Goal: Task Accomplishment & Management: Manage account settings

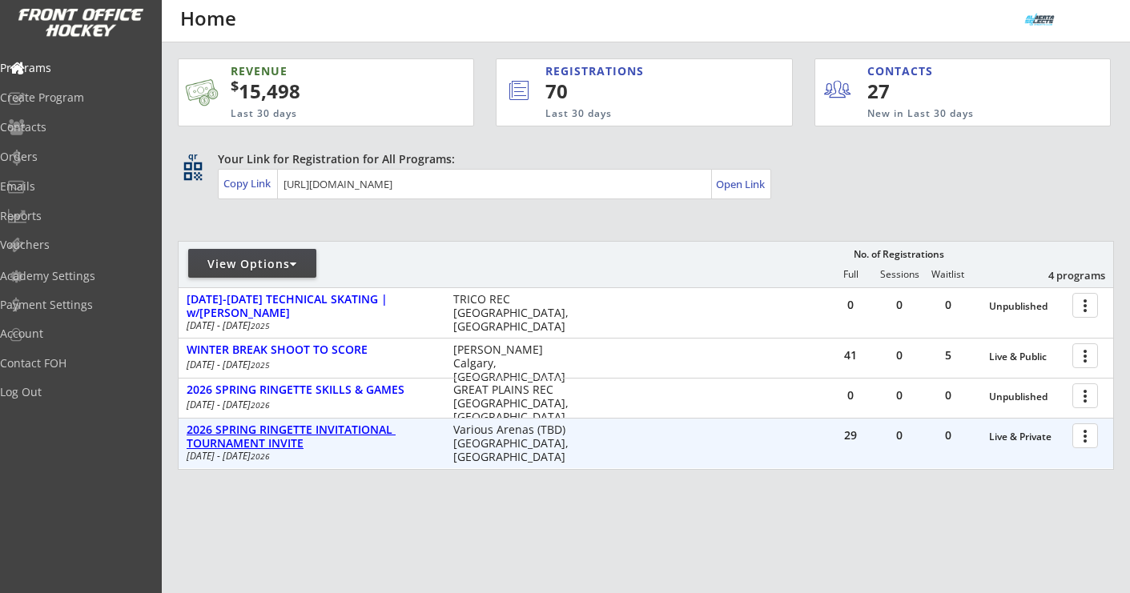
click at [382, 428] on div "2026 SPRING RINGETTE INVITATIONAL TOURNAMENT INVITE" at bounding box center [312, 437] width 250 height 27
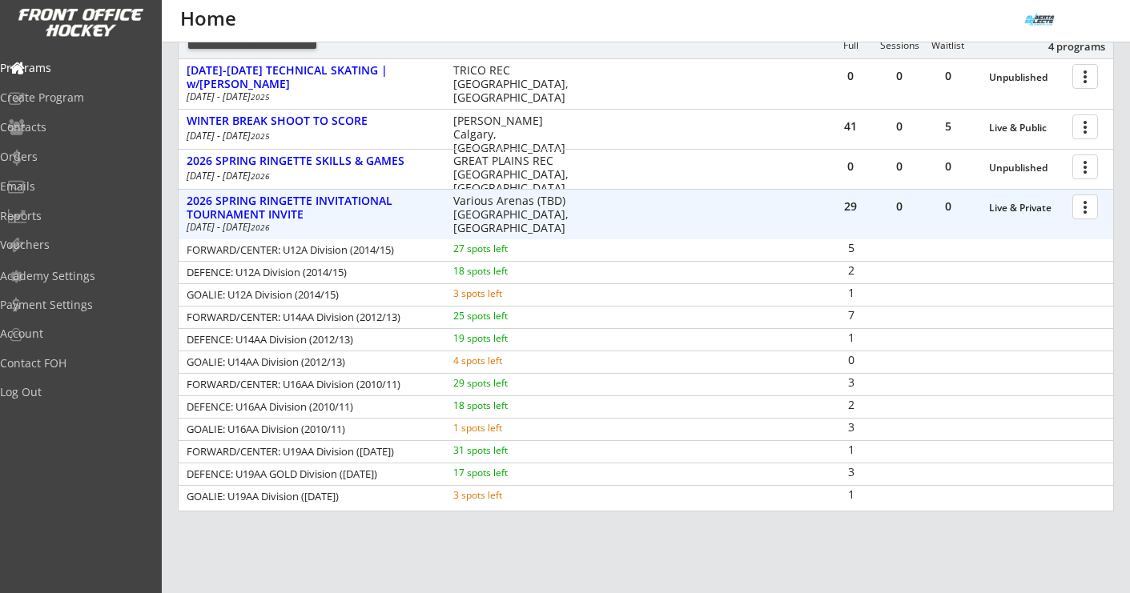
scroll to position [231, 0]
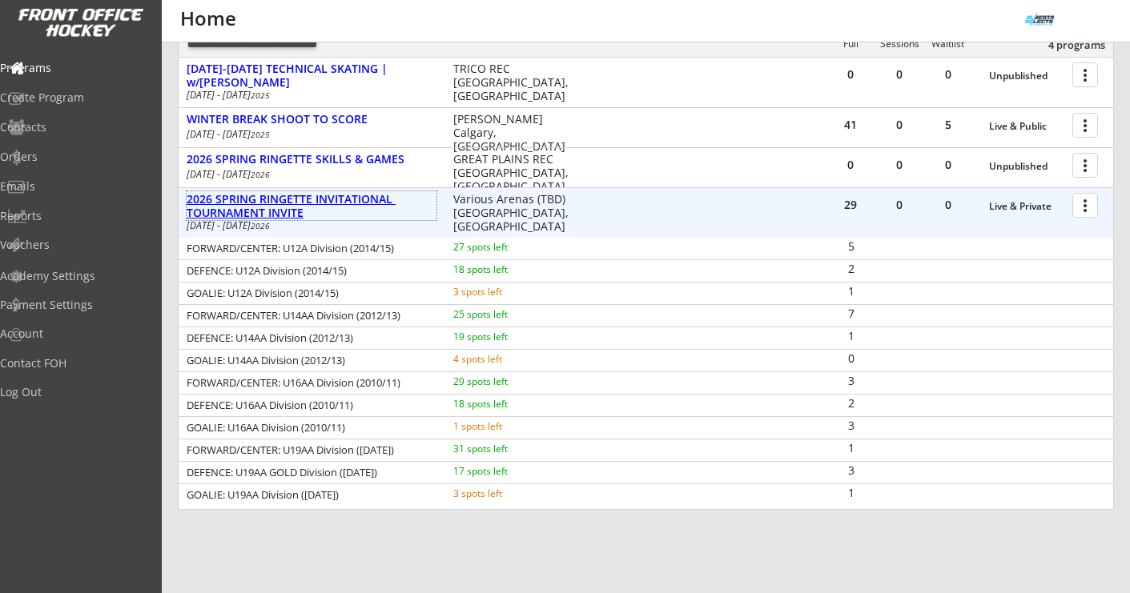
click at [318, 199] on div "2026 SPRING RINGETTE INVITATIONAL TOURNAMENT INVITE" at bounding box center [312, 206] width 250 height 27
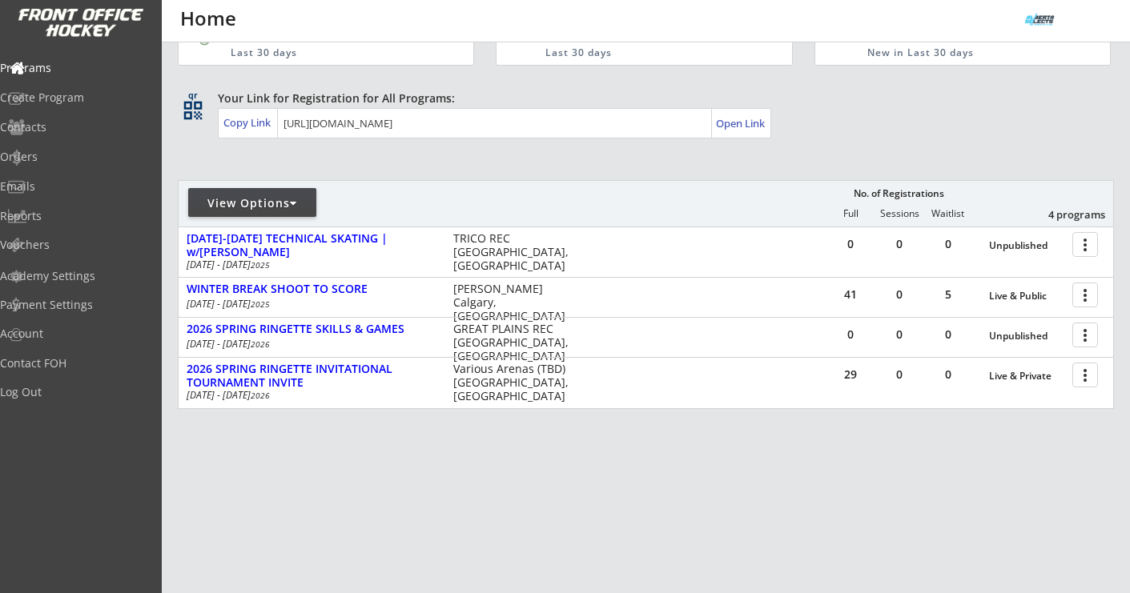
scroll to position [61, 0]
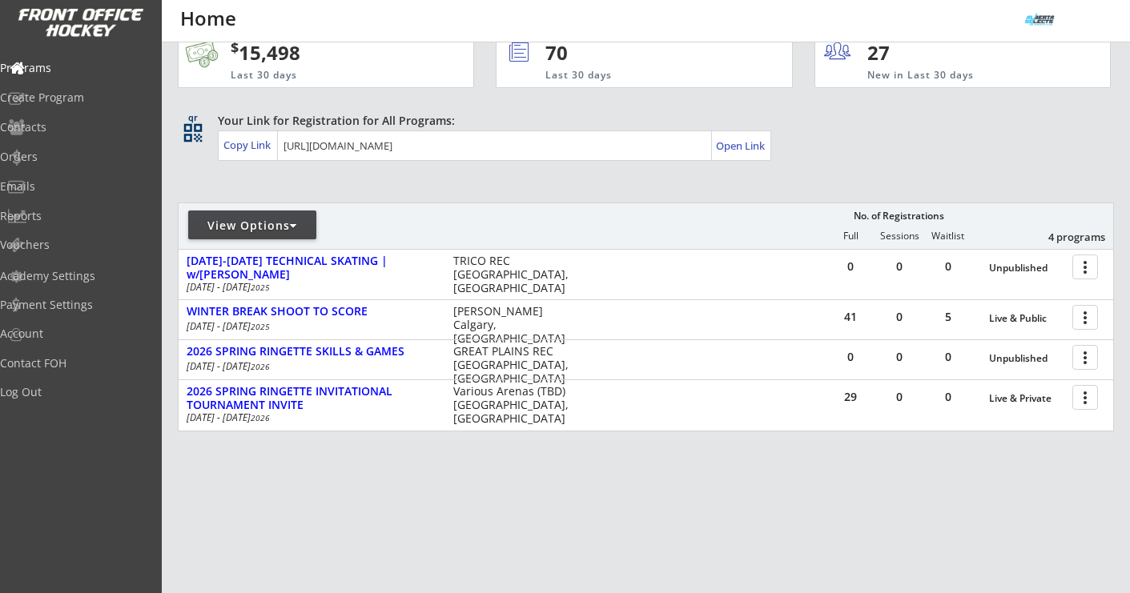
scroll to position [61, 0]
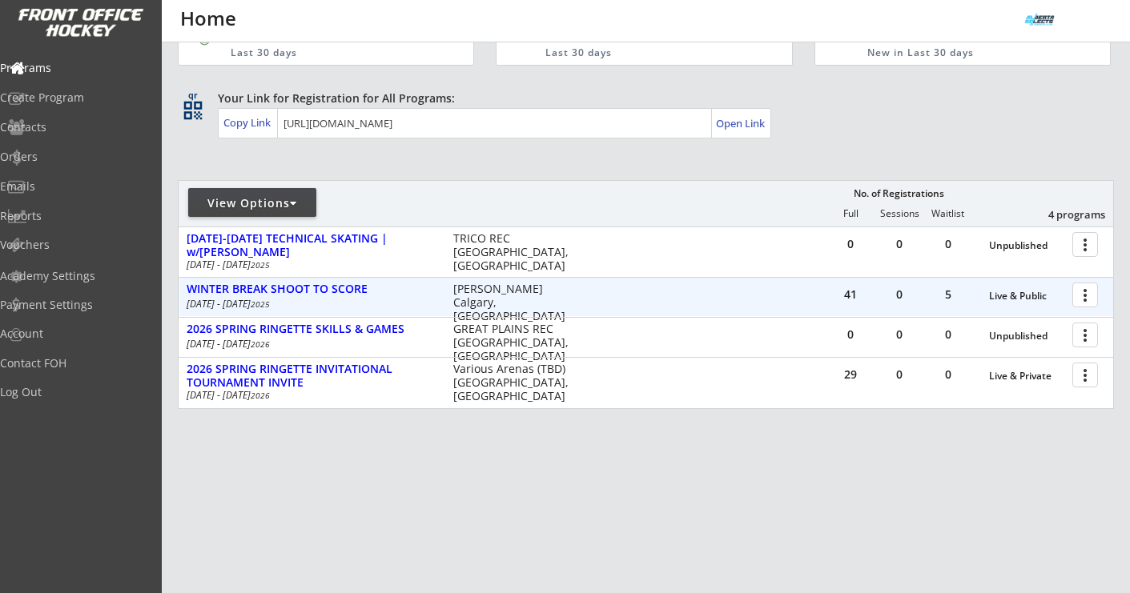
click at [1085, 296] on div at bounding box center [1088, 294] width 28 height 28
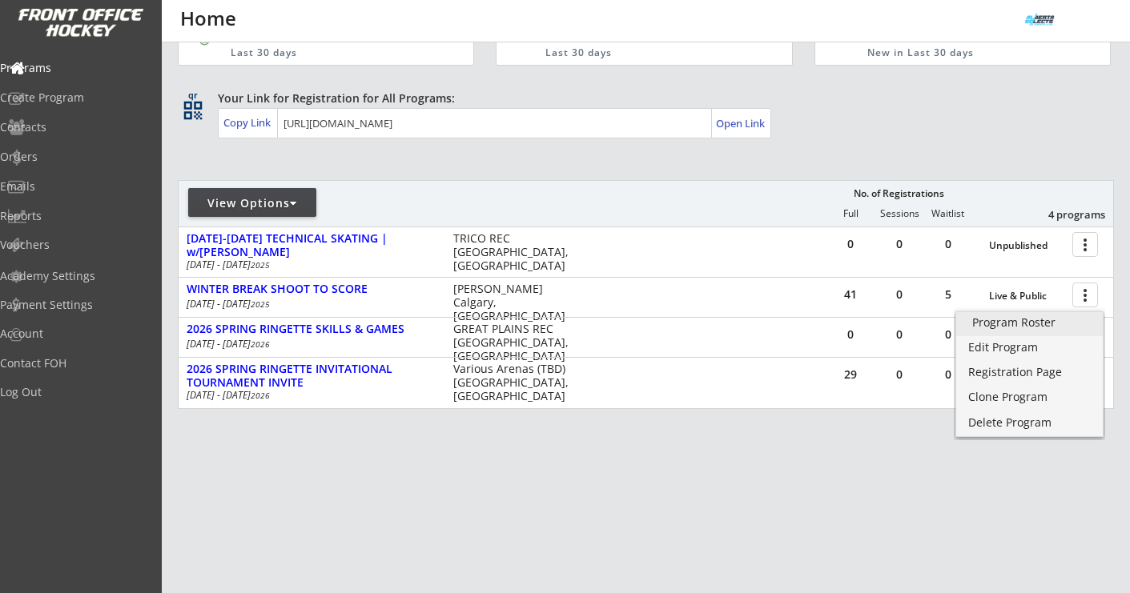
click at [1054, 321] on div "Program Roster" at bounding box center [1029, 322] width 115 height 11
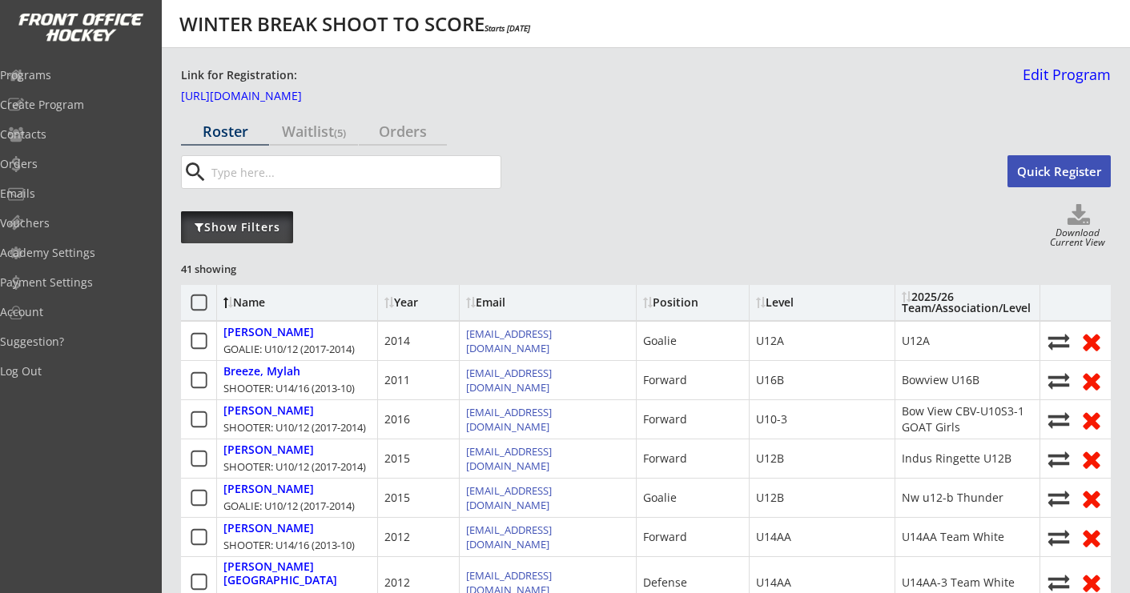
click at [256, 233] on div "Show Filters" at bounding box center [237, 227] width 112 height 16
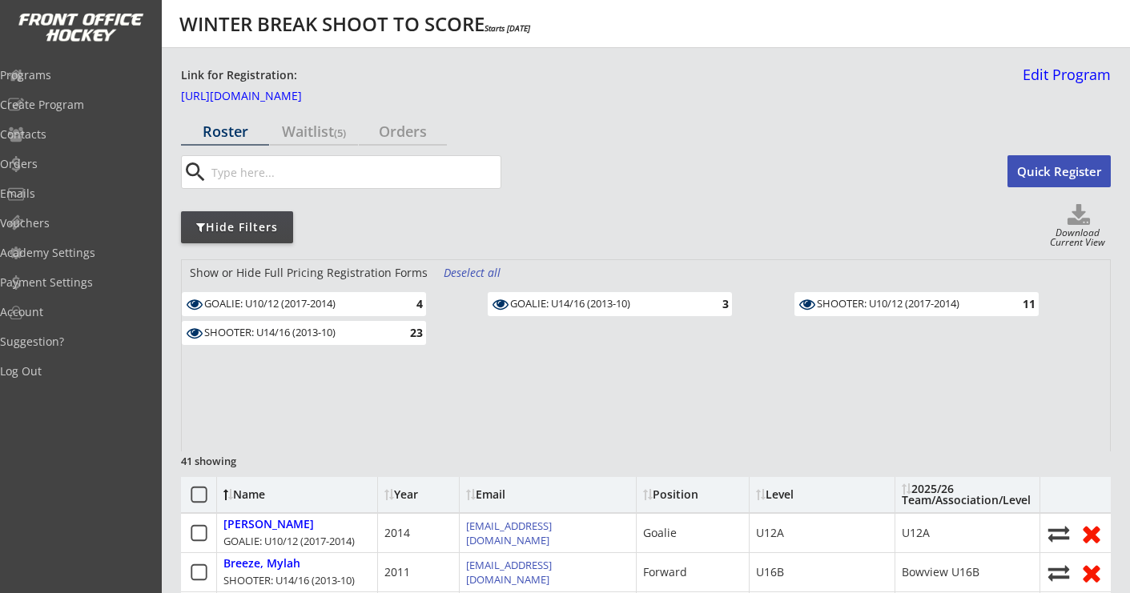
click at [460, 270] on div "Deselect all" at bounding box center [473, 273] width 59 height 16
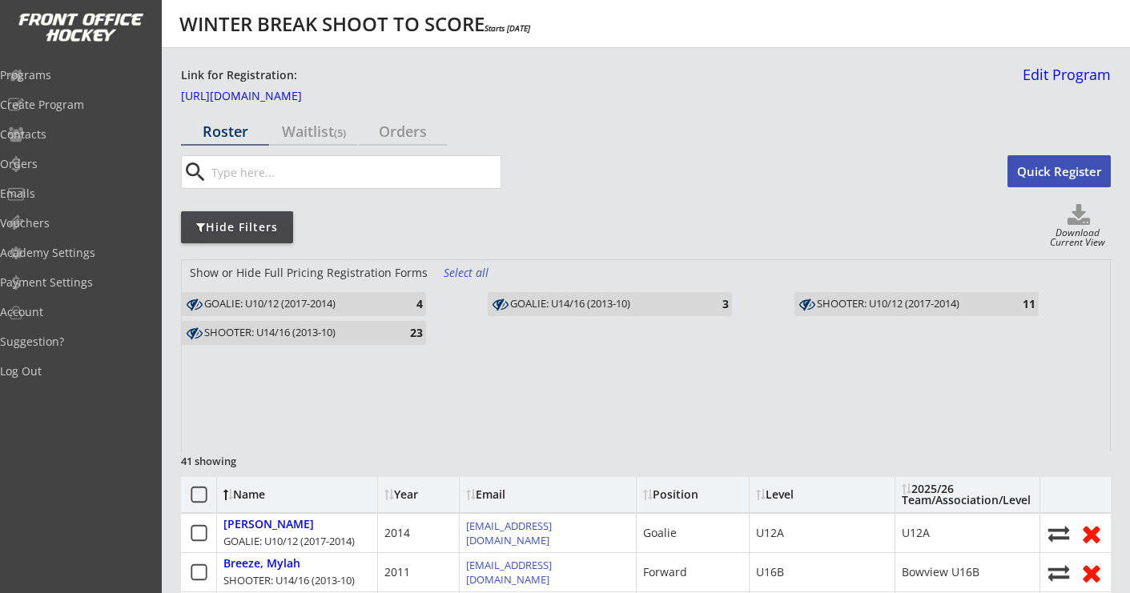
click at [383, 303] on div "GOALIE: U10/12 (2017-2014)" at bounding box center [297, 304] width 187 height 13
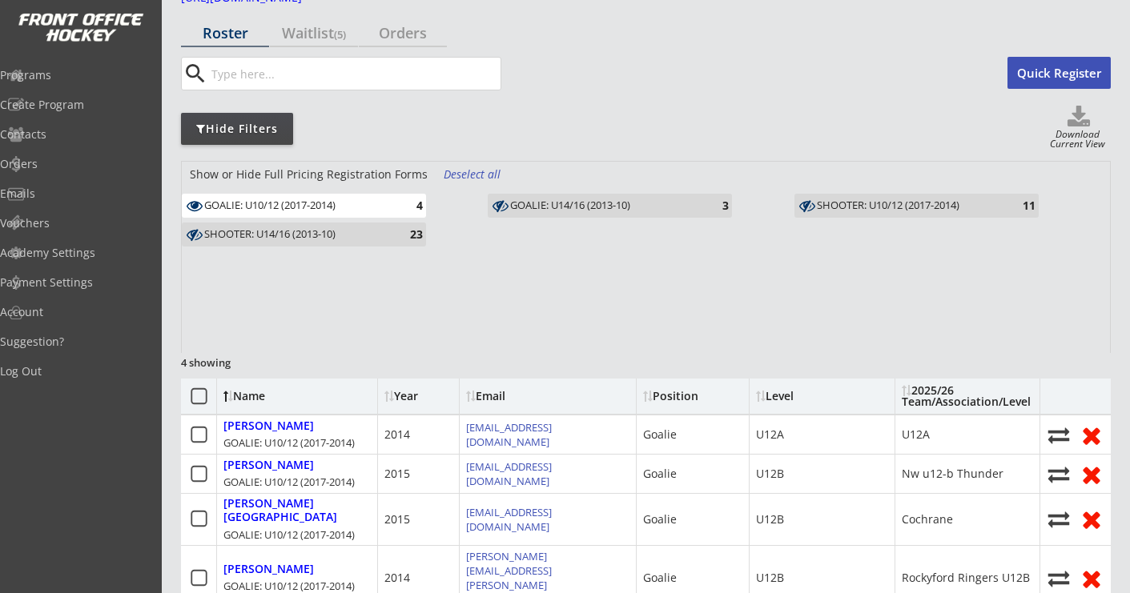
scroll to position [146, 0]
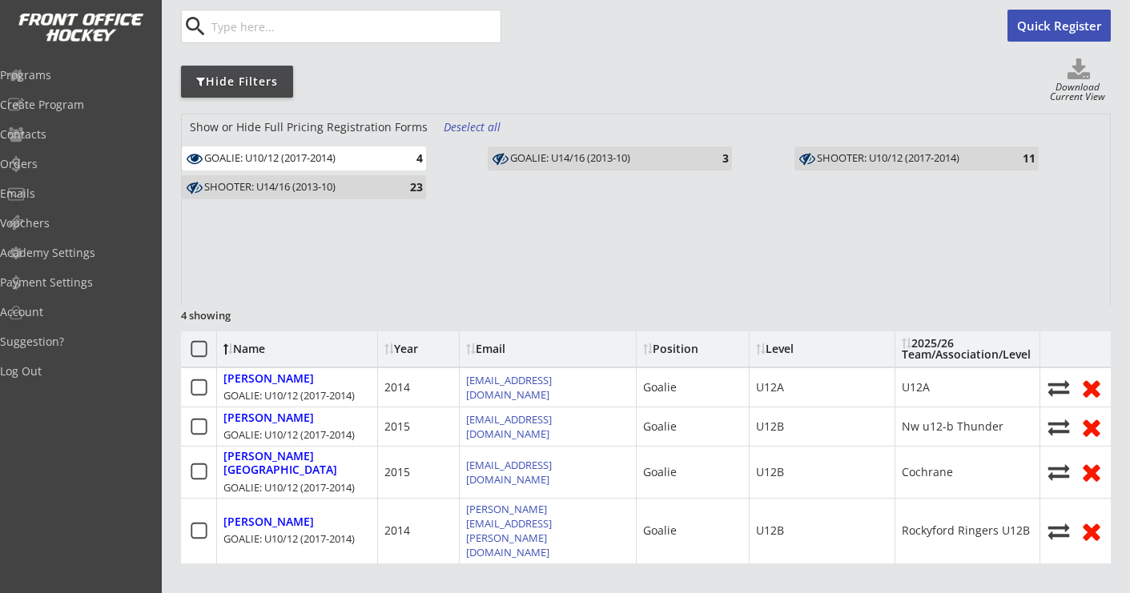
click at [412, 161] on div "4" at bounding box center [407, 158] width 32 height 12
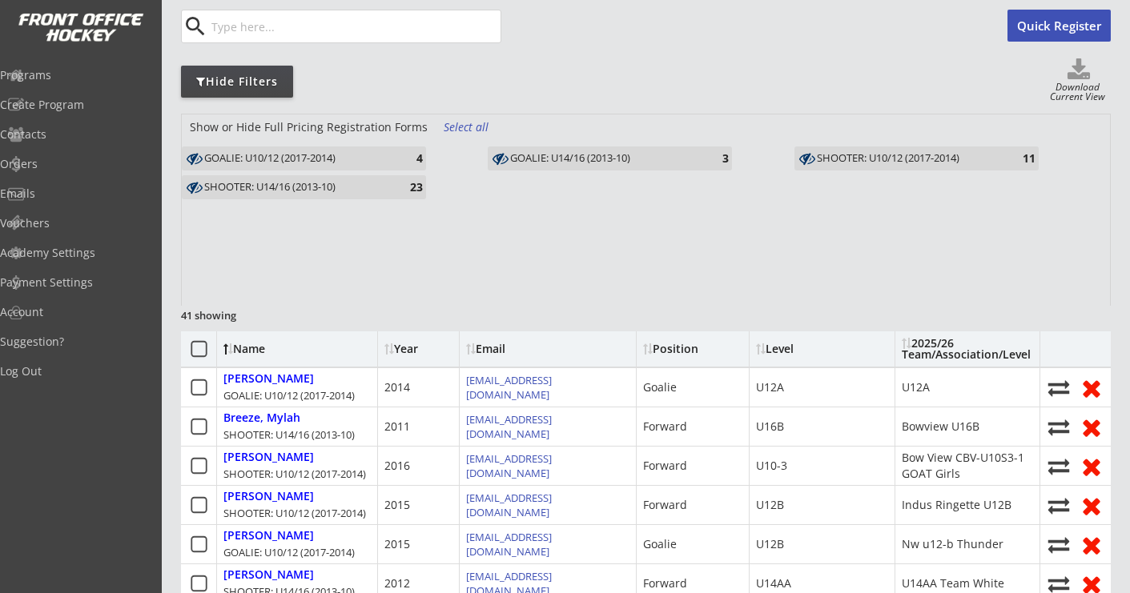
click at [685, 155] on div "GOALIE: U14/16 (2013-10)" at bounding box center [603, 158] width 187 height 13
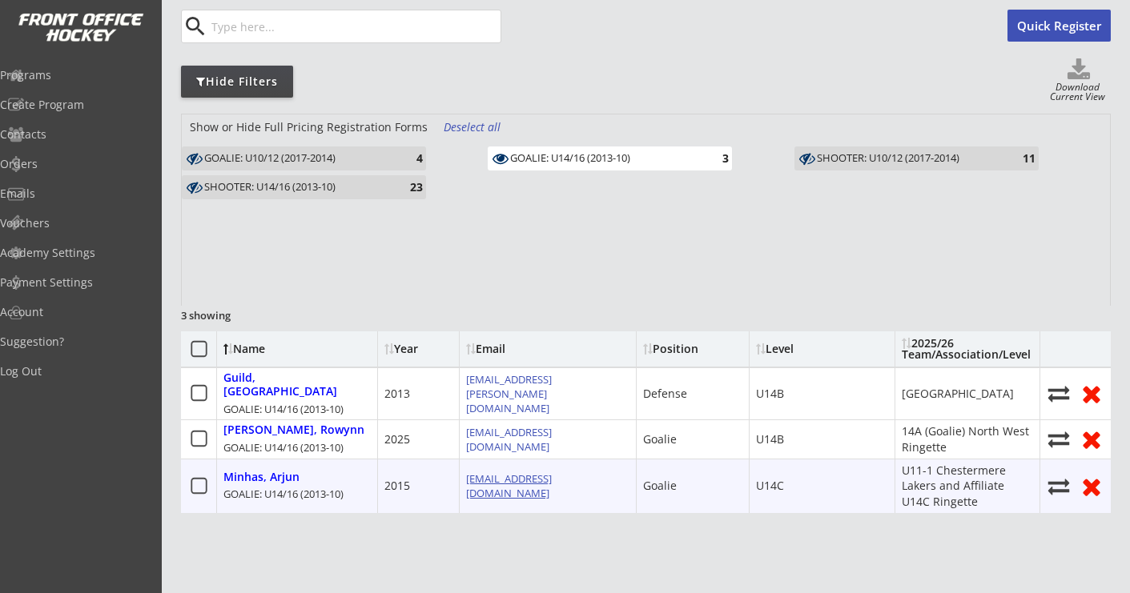
click at [527, 475] on link "kirn_walia@yahoo.com" at bounding box center [509, 486] width 86 height 29
drag, startPoint x: 587, startPoint y: 473, endPoint x: 464, endPoint y: 475, distance: 122.5
click at [464, 475] on div "kirn_walia@yahoo.com" at bounding box center [548, 487] width 177 height 54
copy div "kirn_walia@yahoo.com"
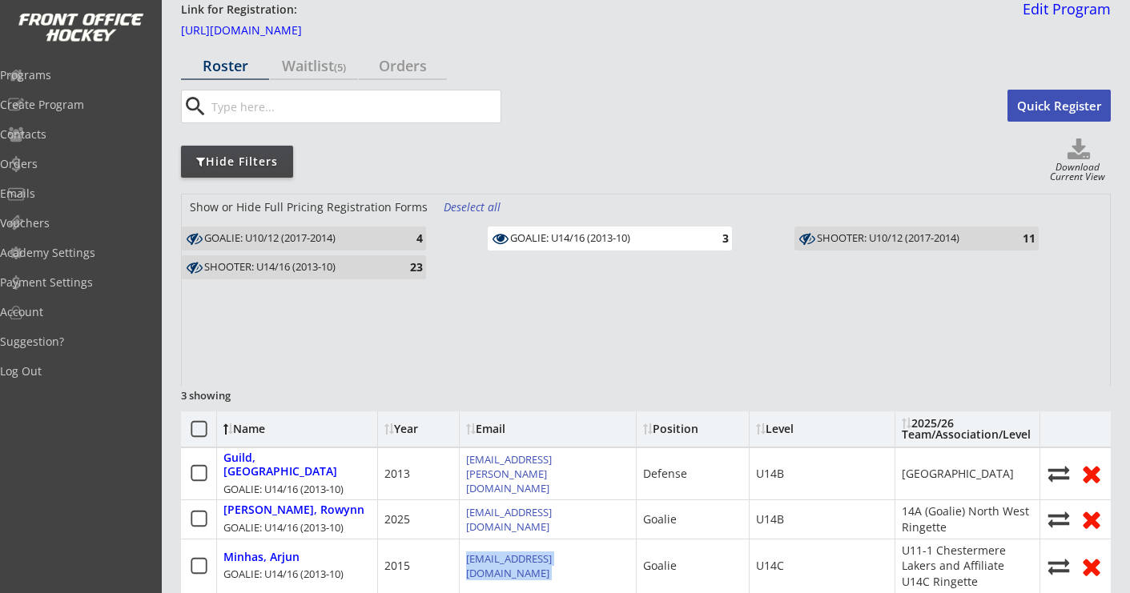
scroll to position [0, 0]
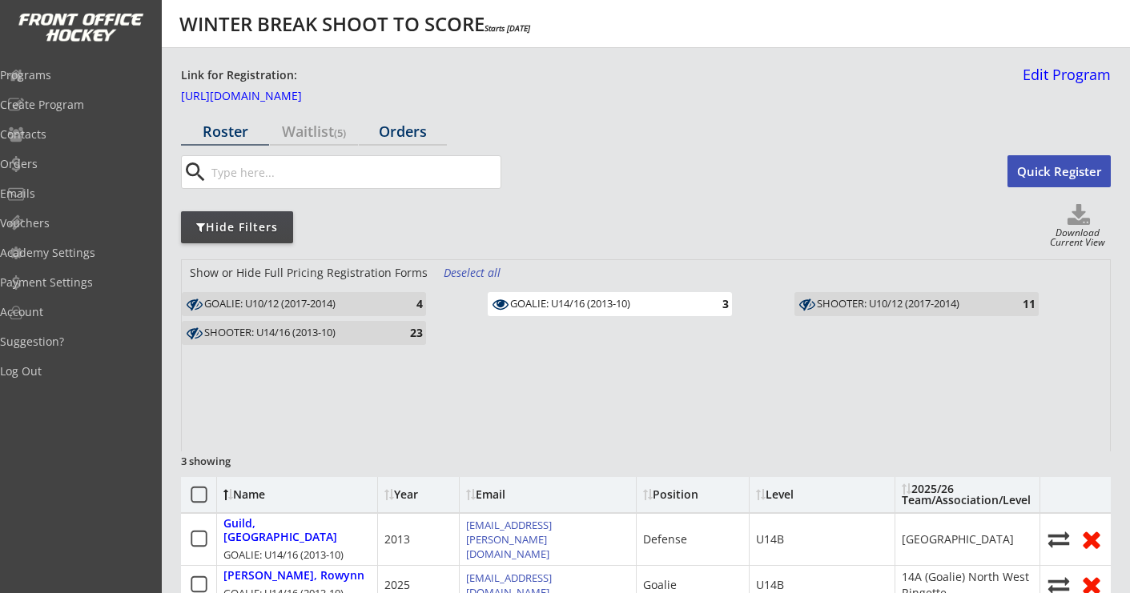
click at [399, 136] on div "Orders" at bounding box center [403, 131] width 88 height 14
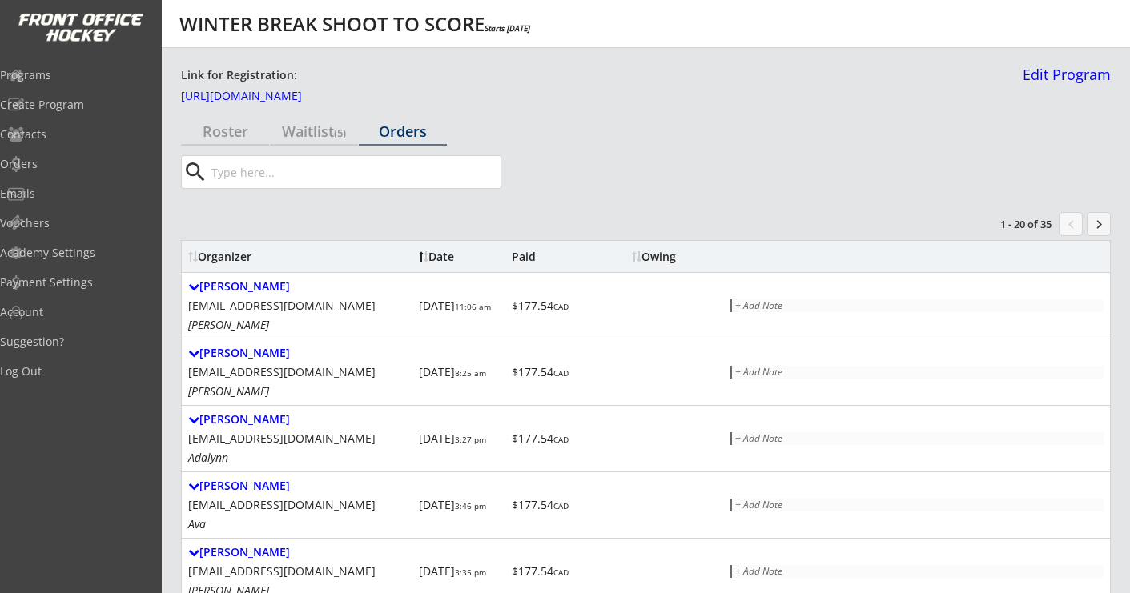
click at [410, 162] on input "input" at bounding box center [354, 172] width 292 height 32
paste input "kirn_walia@yahoo.com"
type input "kirn_walia@yahoo.com"
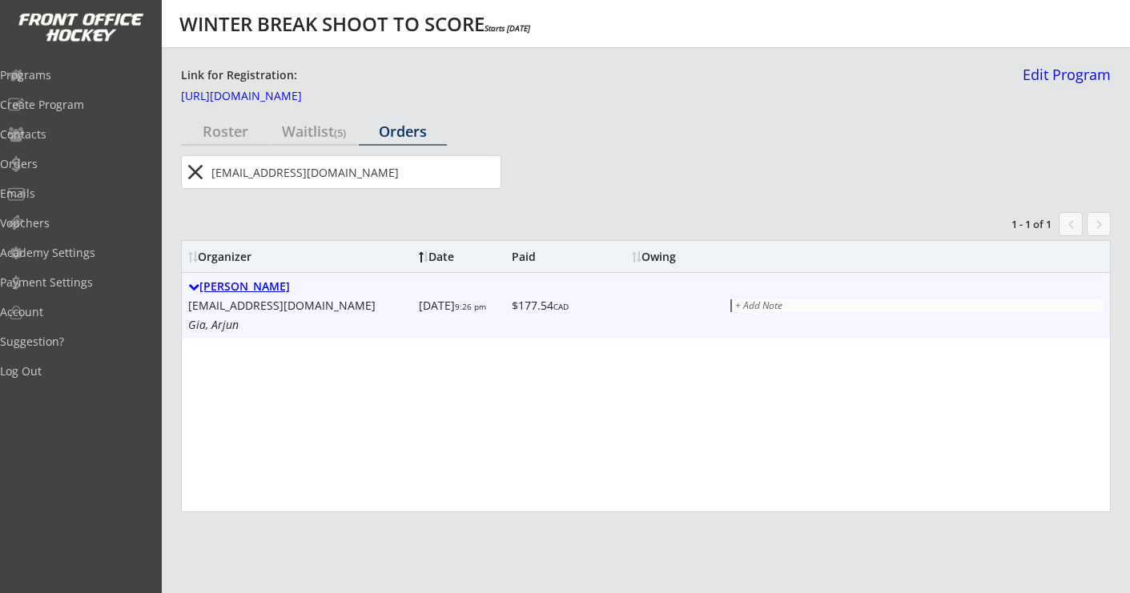
click at [253, 289] on div "Kirn Minhas" at bounding box center [300, 287] width 224 height 14
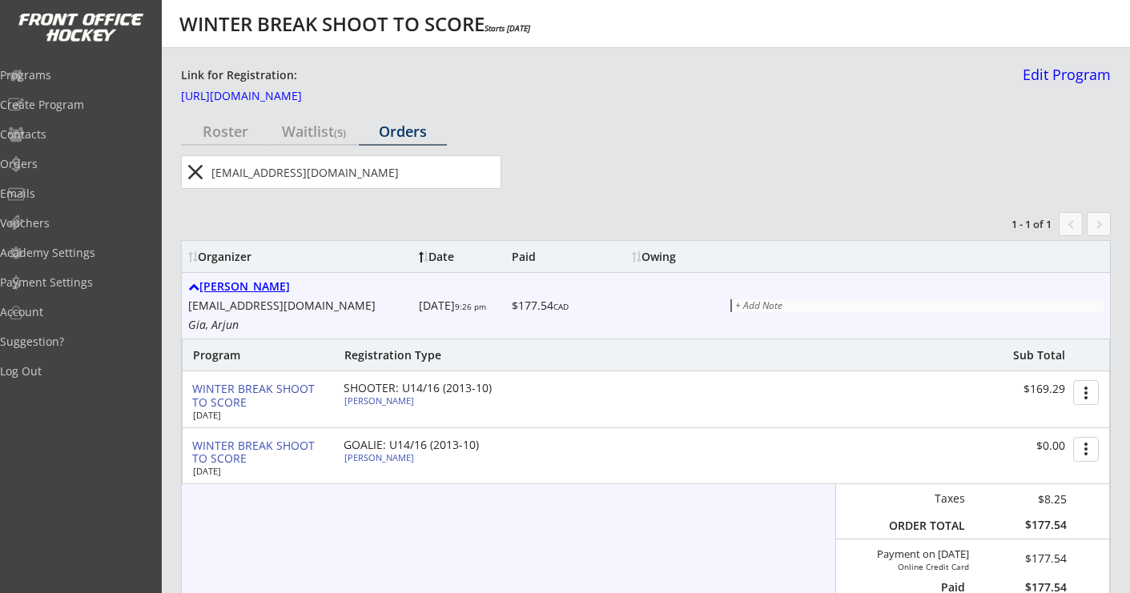
click at [191, 289] on div at bounding box center [193, 286] width 11 height 11
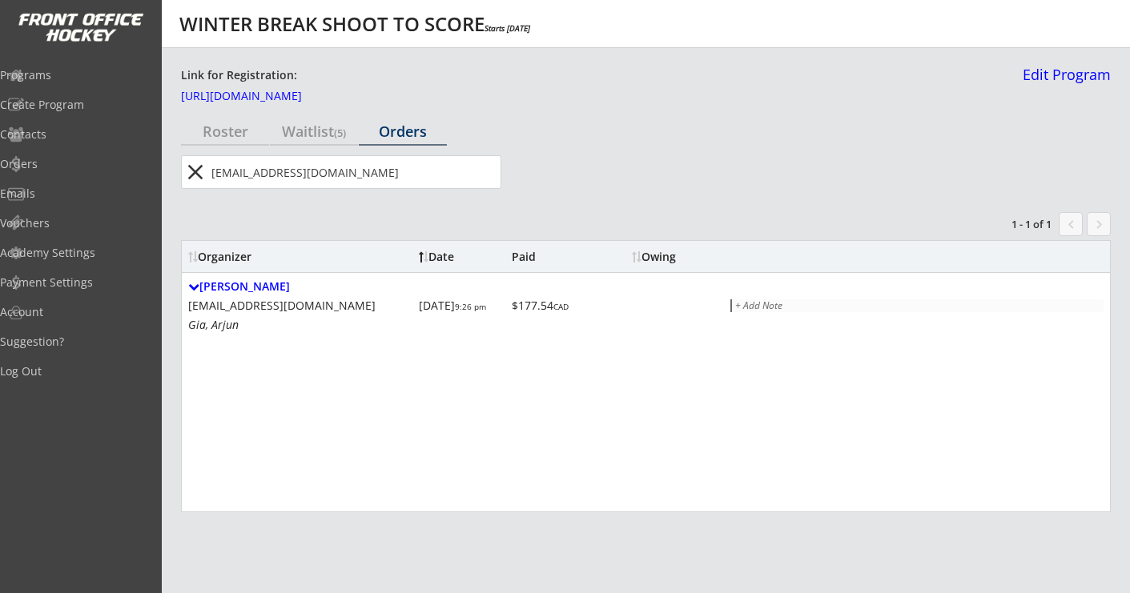
click at [194, 171] on button "close" at bounding box center [195, 172] width 26 height 26
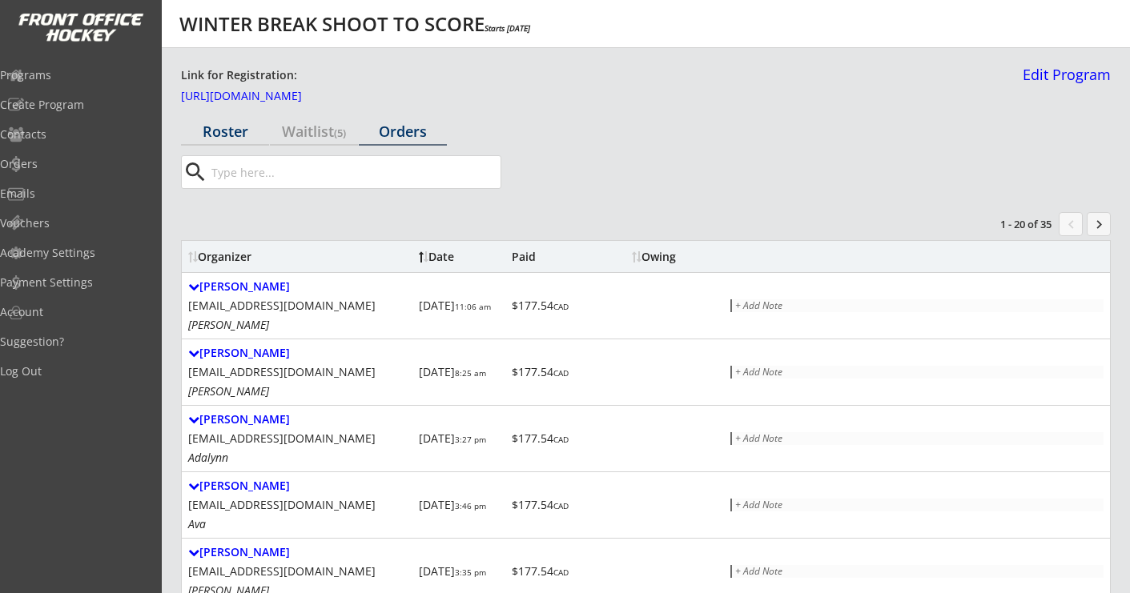
click at [227, 130] on div "Roster" at bounding box center [225, 131] width 88 height 14
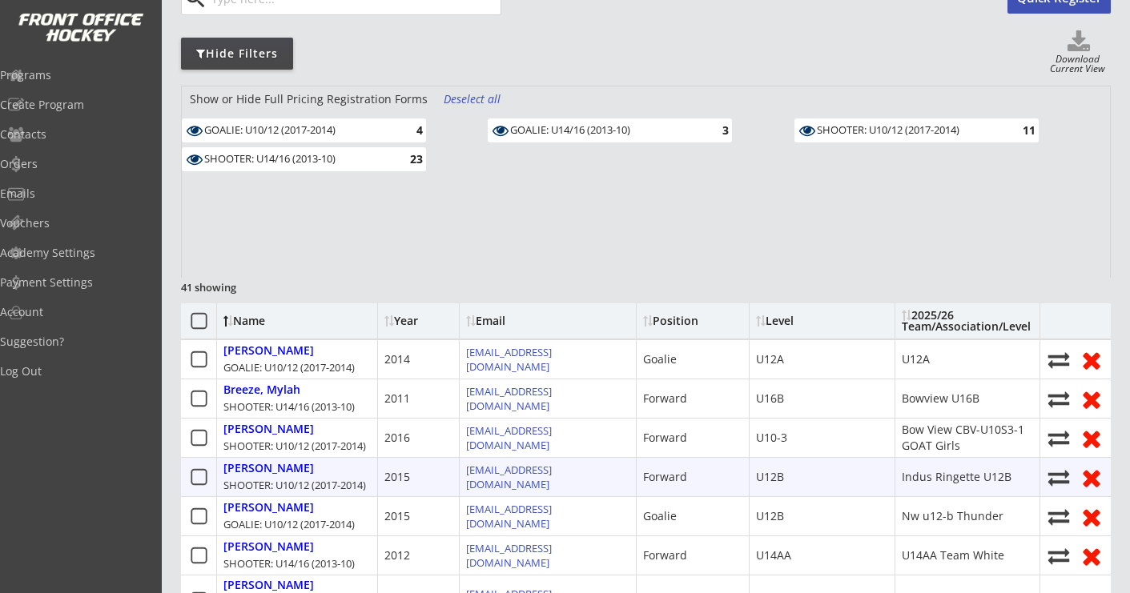
scroll to position [34, 0]
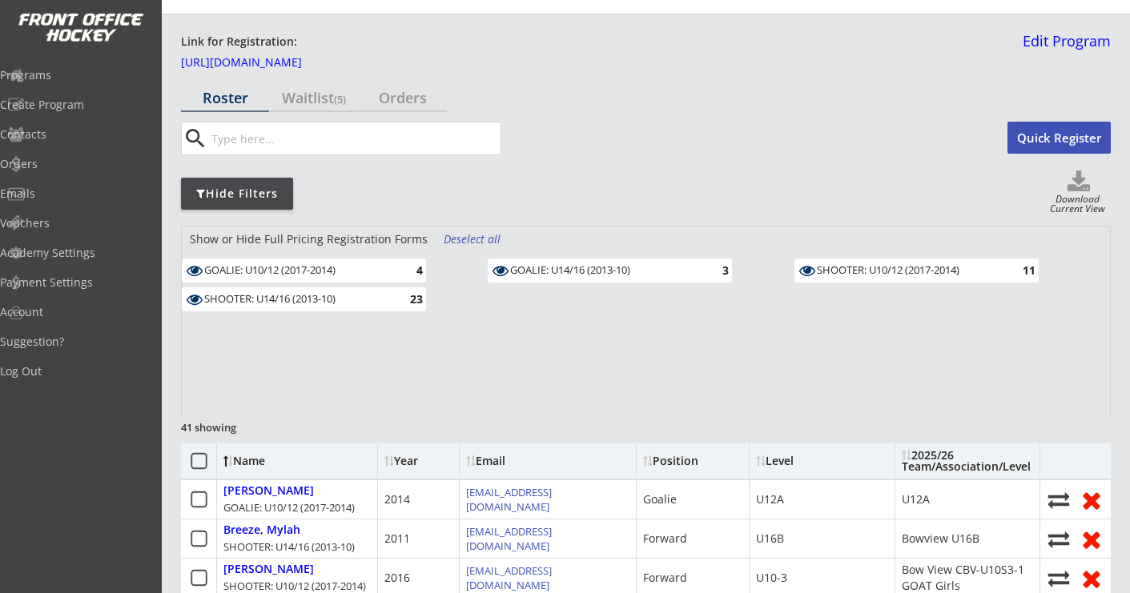
click at [467, 238] on div "Deselect all" at bounding box center [473, 239] width 59 height 16
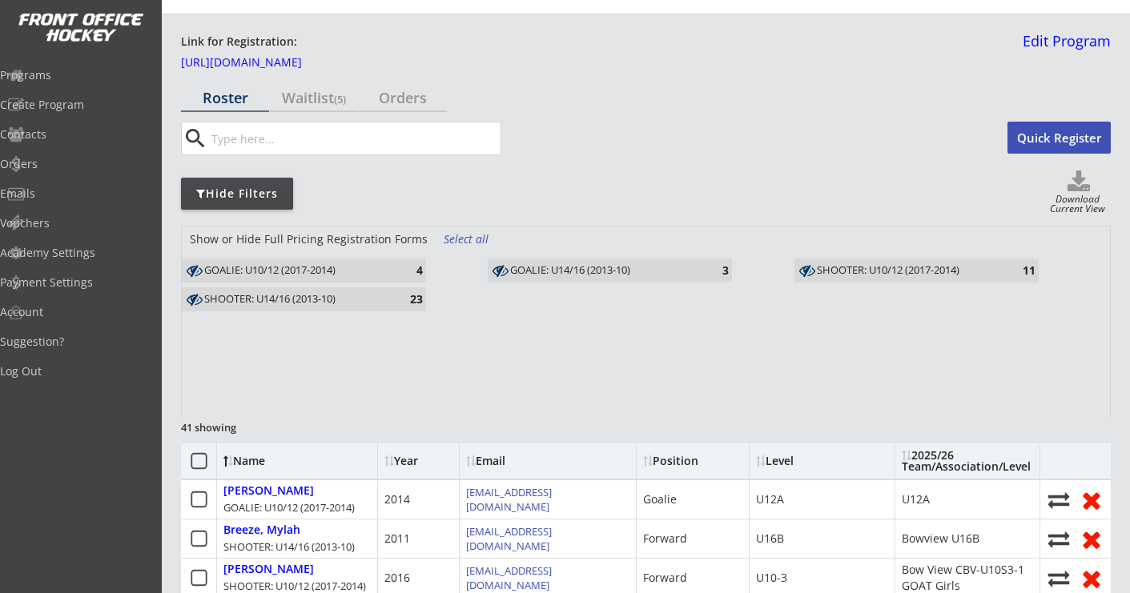
click at [396, 277] on div "4" at bounding box center [407, 271] width 32 height 16
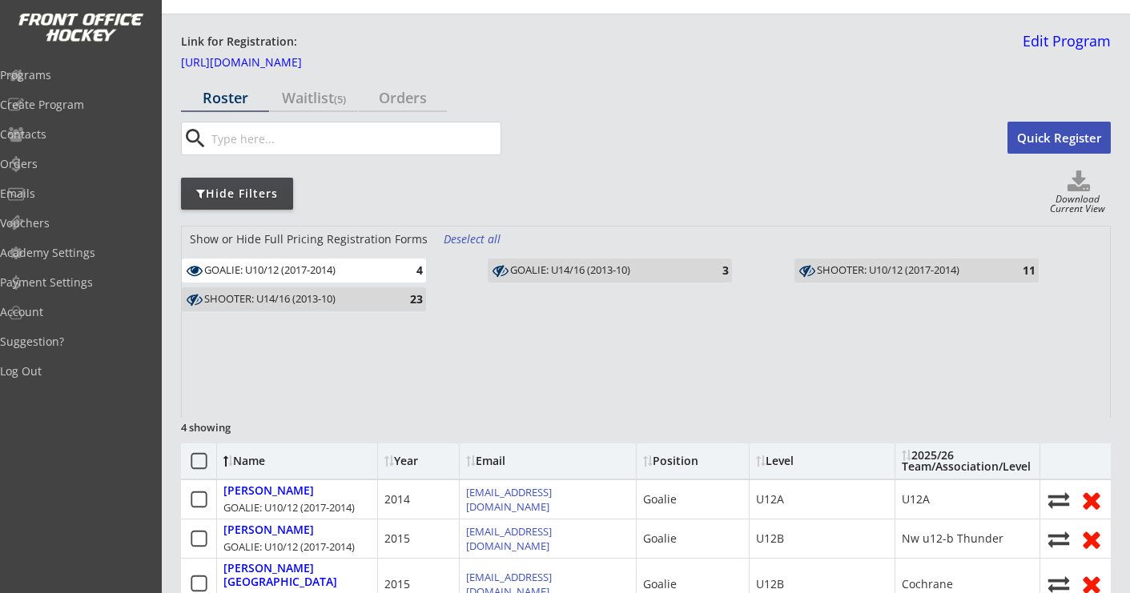
click at [396, 276] on div "4" at bounding box center [407, 271] width 32 height 16
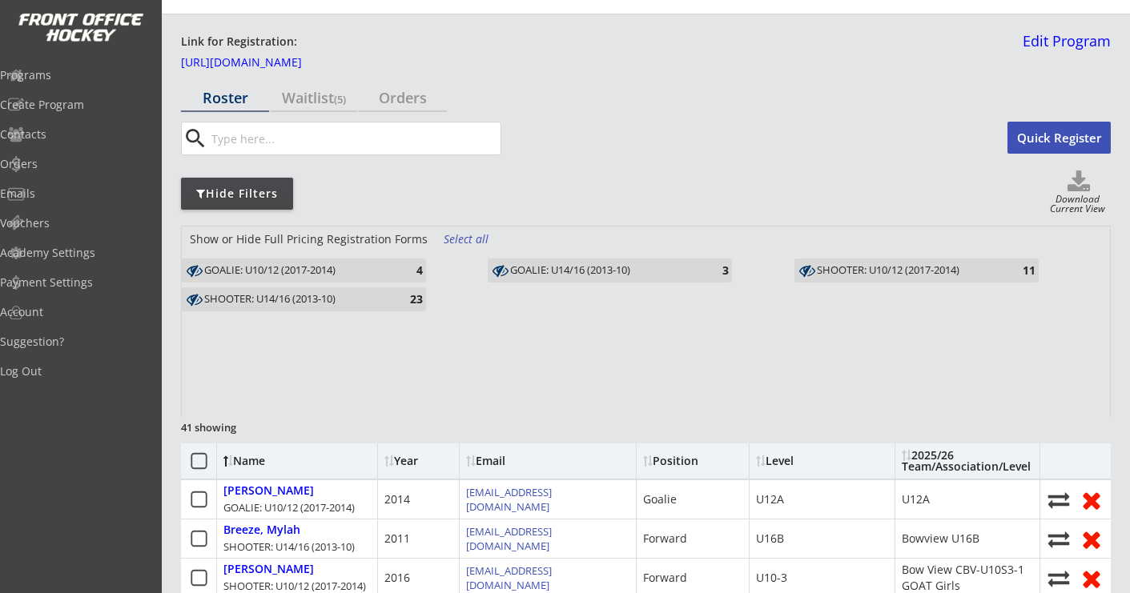
click at [609, 268] on div "GOALIE: U14/16 (2013-10)" at bounding box center [603, 270] width 187 height 13
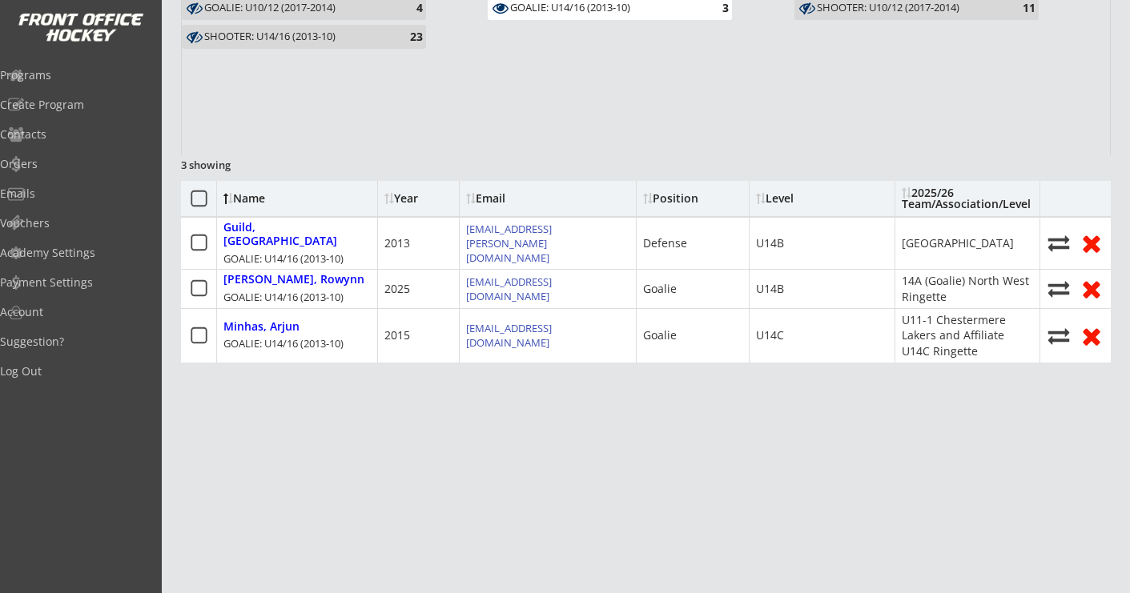
scroll to position [308, 0]
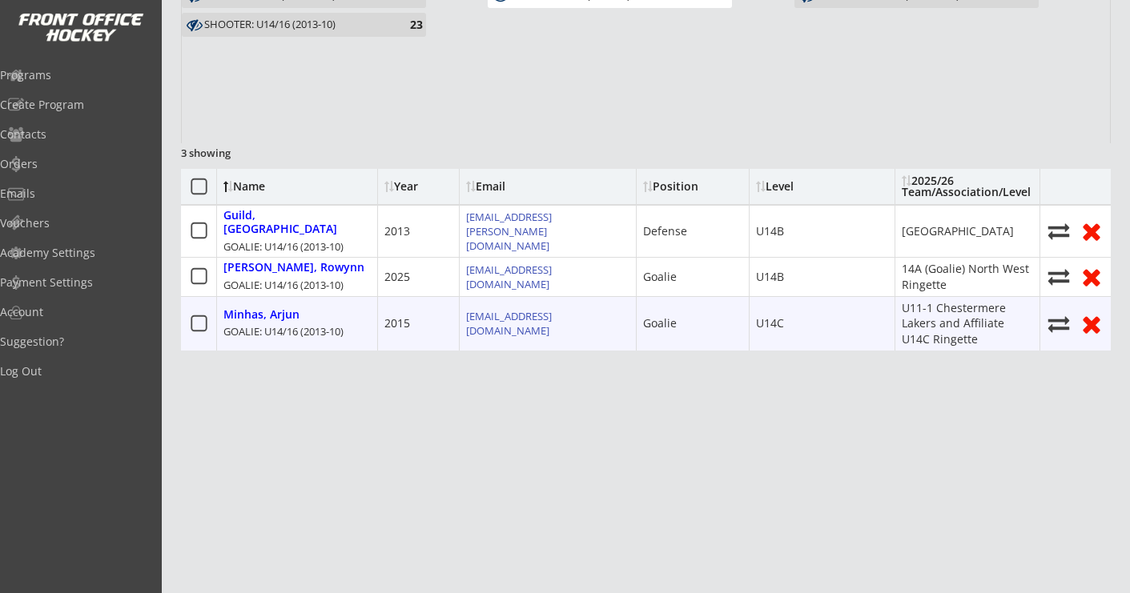
click at [1093, 316] on use at bounding box center [1091, 324] width 17 height 17
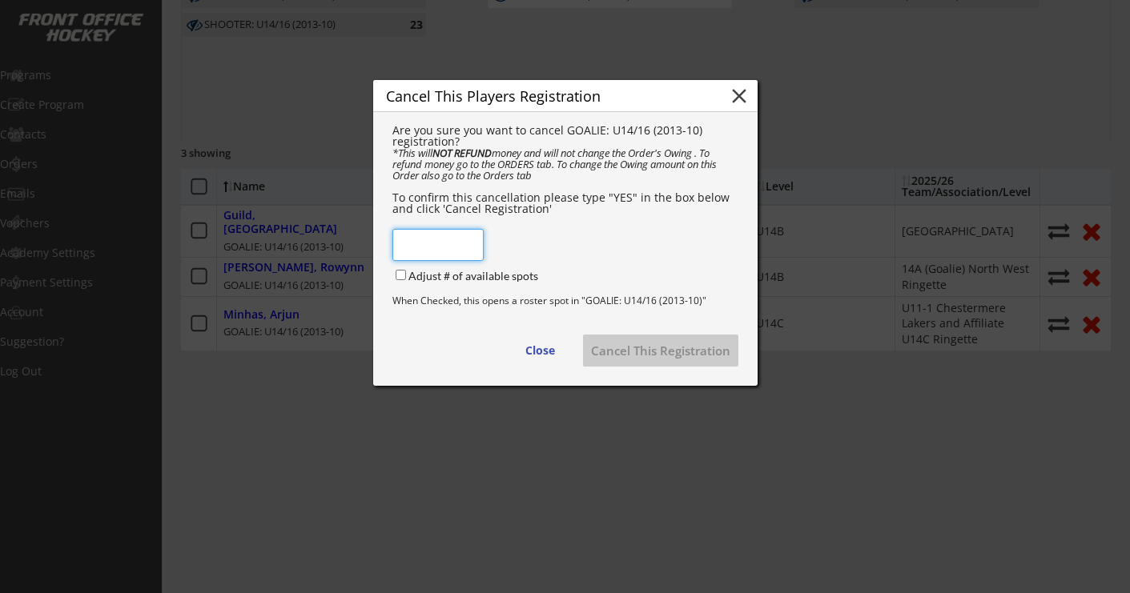
click at [472, 259] on input "input" at bounding box center [437, 245] width 91 height 32
type input "YES"
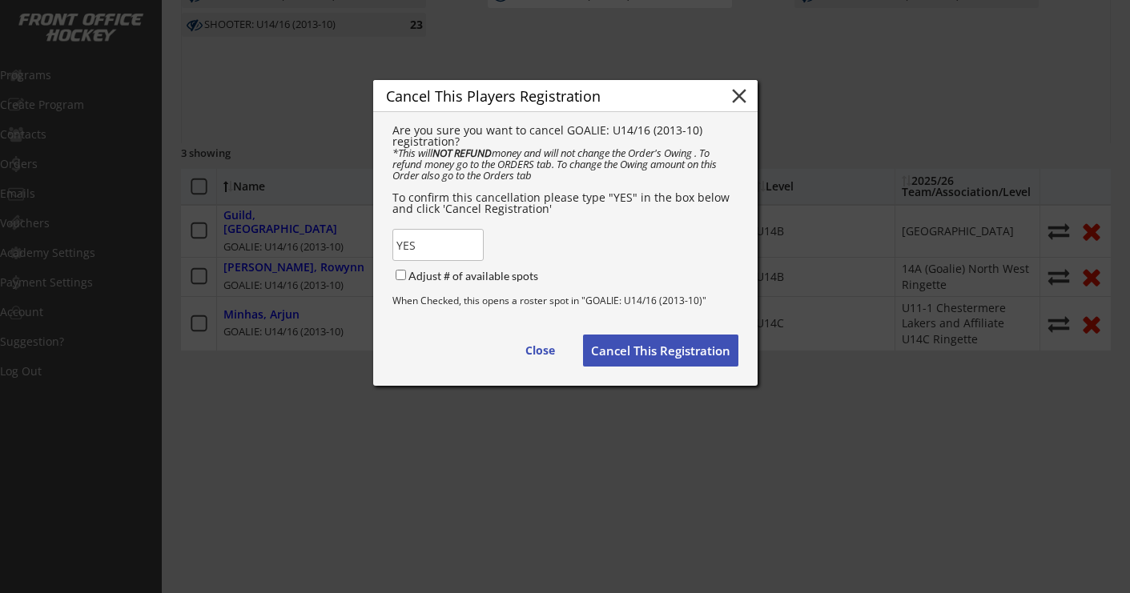
click at [569, 272] on div "Are you sure you want to cancel GOALIE: U14/16 (2013-10) registration? *This wi…" at bounding box center [565, 239] width 384 height 255
click at [402, 280] on input "Adjust # of available spots" at bounding box center [401, 275] width 10 height 10
checkbox input "true"
click at [615, 362] on button "Cancel This Registration" at bounding box center [660, 351] width 155 height 32
checkbox input "false"
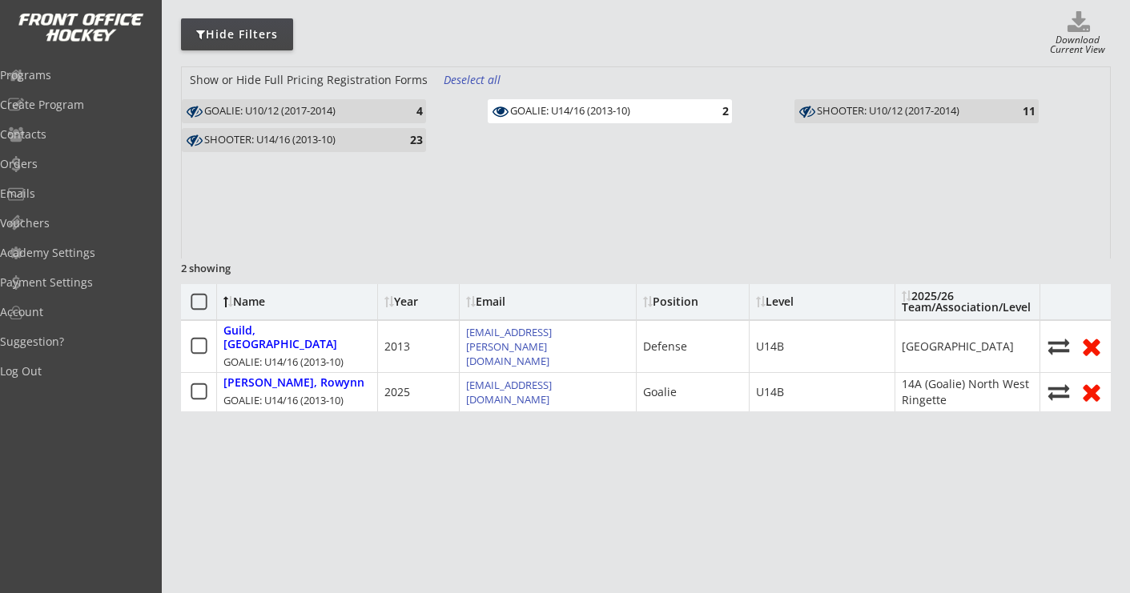
scroll to position [0, 0]
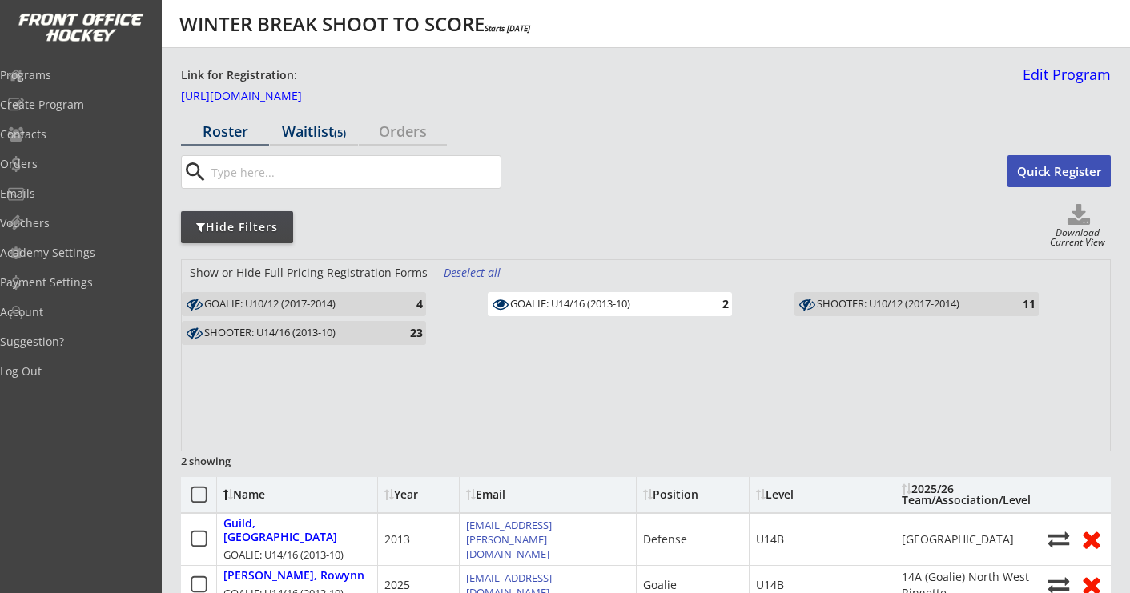
click at [298, 129] on div "Waitlist (5)" at bounding box center [314, 131] width 88 height 14
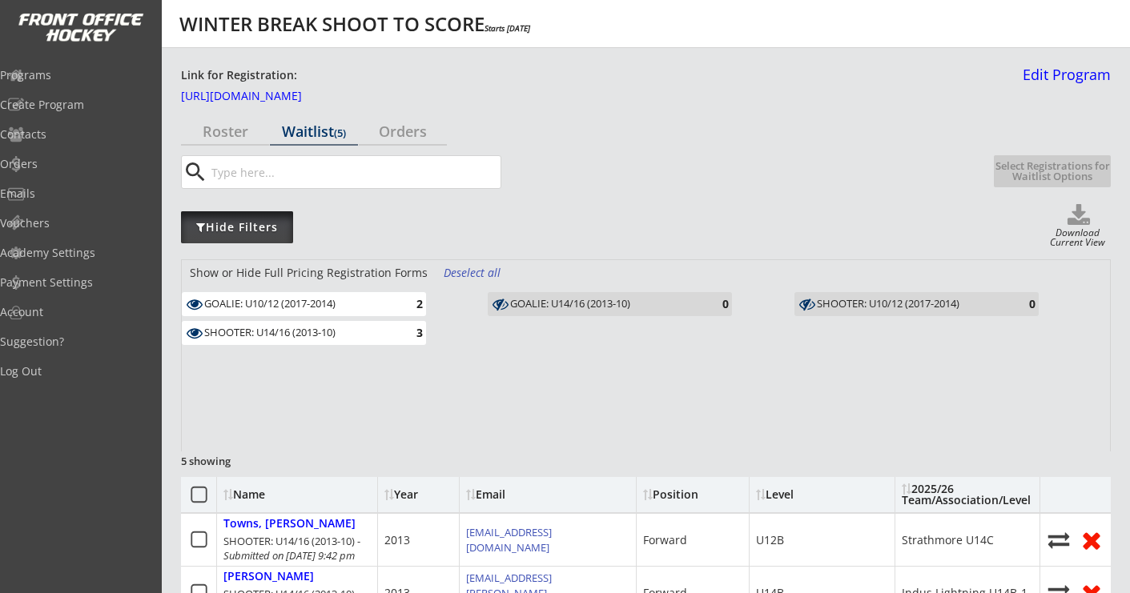
click at [279, 226] on div "Hide Filters" at bounding box center [237, 227] width 112 height 16
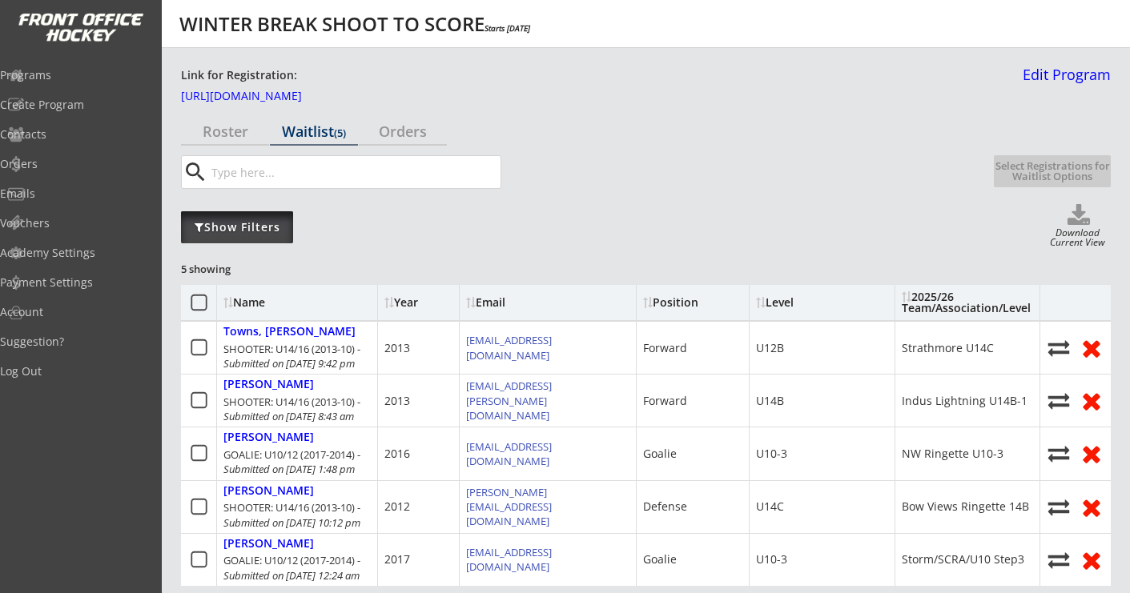
click at [279, 226] on div "Show Filters" at bounding box center [237, 227] width 112 height 16
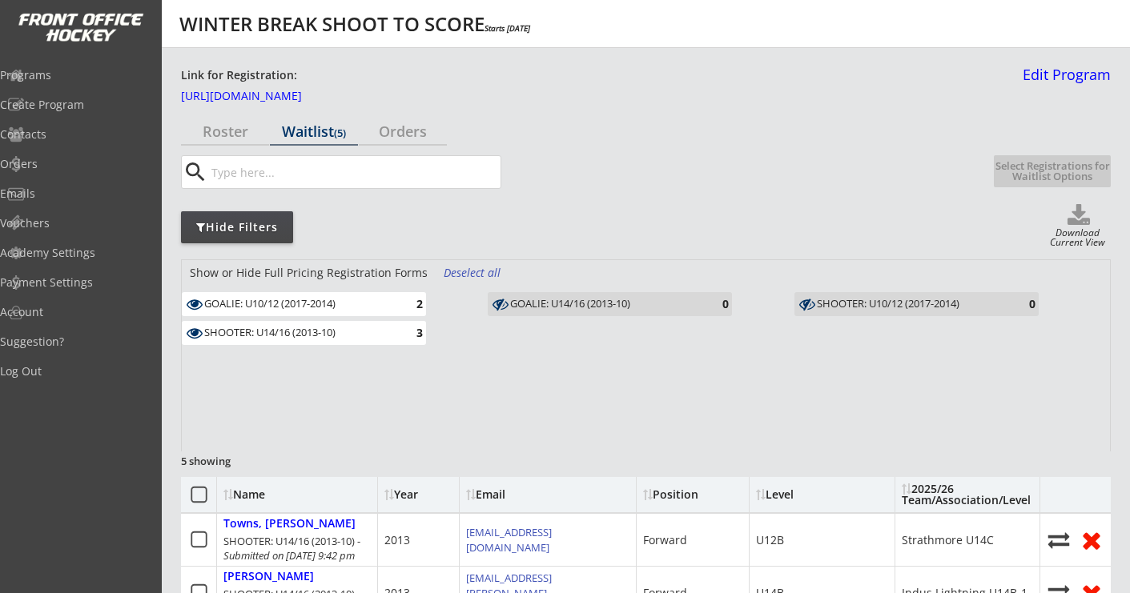
click at [409, 313] on div "GOALIE: U10/12 (2017-2014) 2" at bounding box center [304, 304] width 244 height 24
click at [404, 337] on div "3" at bounding box center [407, 333] width 32 height 12
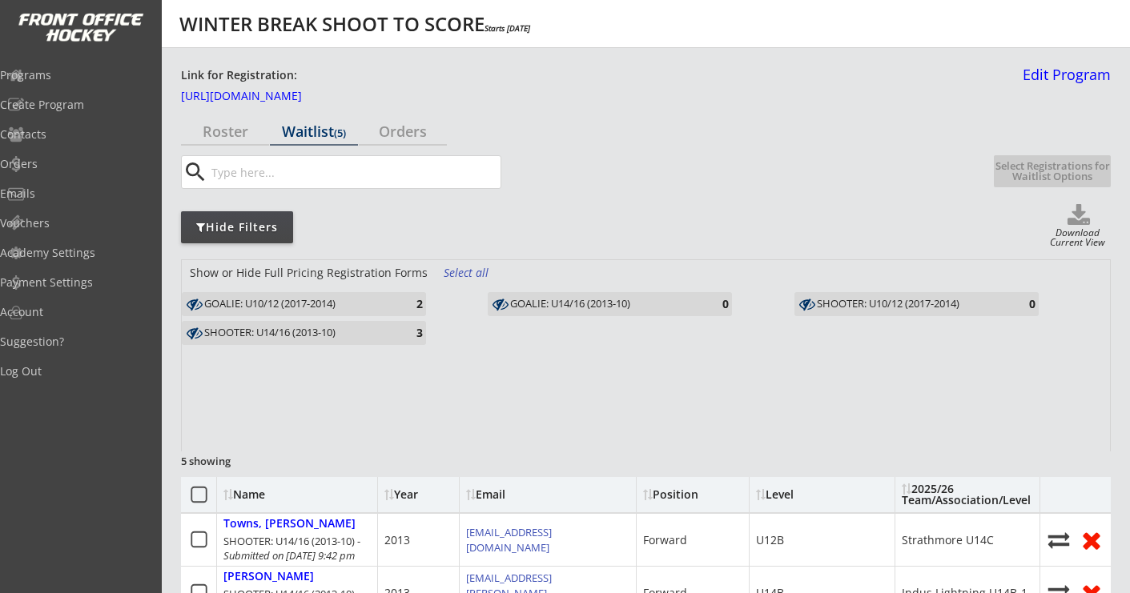
click at [404, 337] on div "3" at bounding box center [407, 333] width 32 height 12
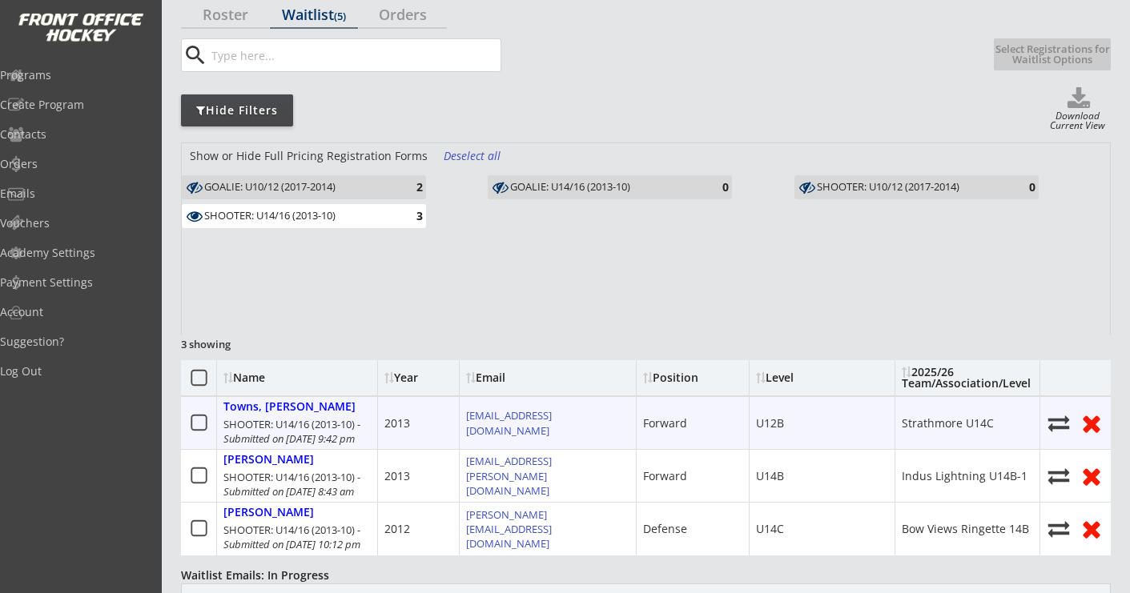
scroll to position [176, 0]
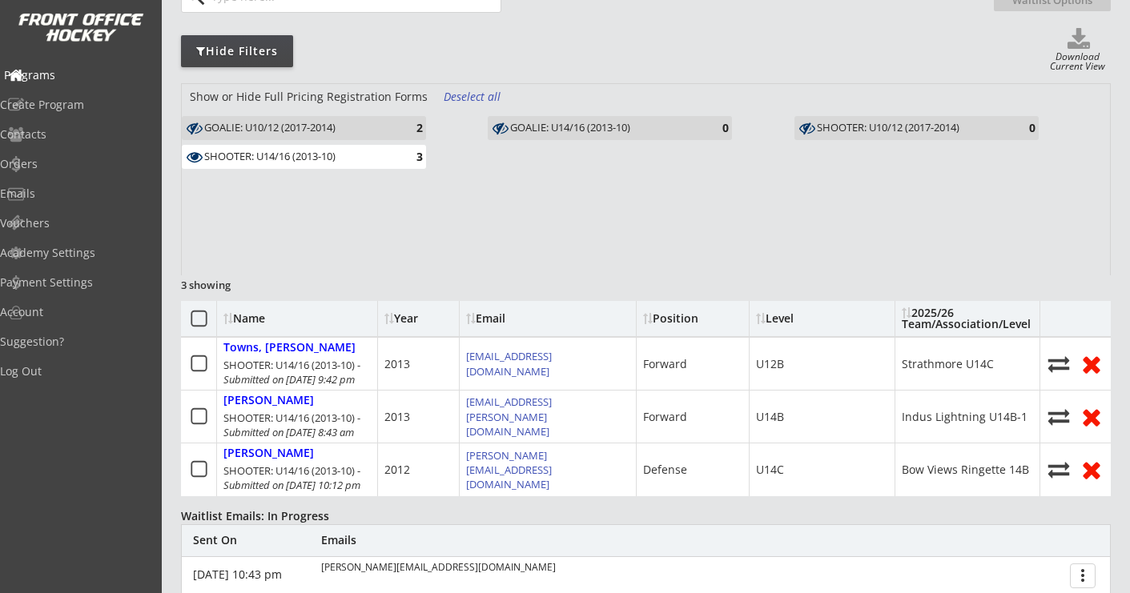
click at [69, 74] on div "Programs" at bounding box center [76, 75] width 144 height 11
